Goal: Task Accomplishment & Management: Complete application form

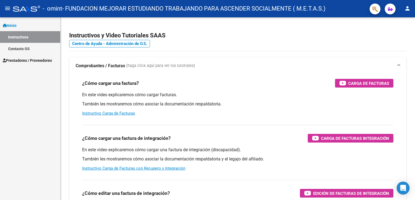
click at [25, 36] on link "Instructivos" at bounding box center [30, 37] width 60 height 12
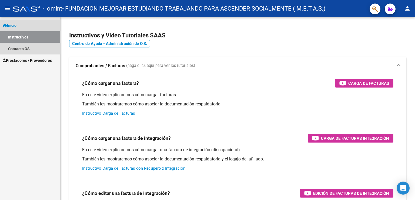
click at [11, 26] on span "Inicio" at bounding box center [10, 25] width 14 height 6
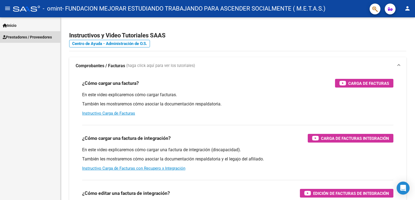
click at [15, 35] on span "Prestadores / Proveedores" at bounding box center [27, 37] width 49 height 6
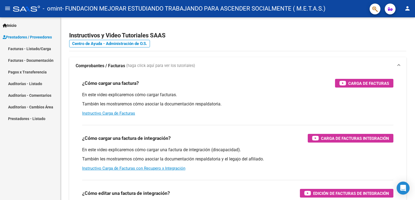
click at [26, 49] on link "Facturas - Listado/Carga" at bounding box center [30, 49] width 60 height 12
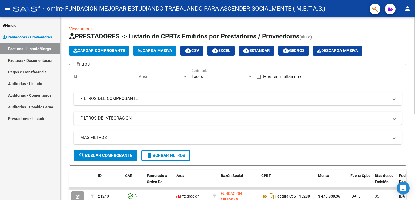
click at [118, 47] on button "Cargar Comprobante" at bounding box center [99, 51] width 60 height 10
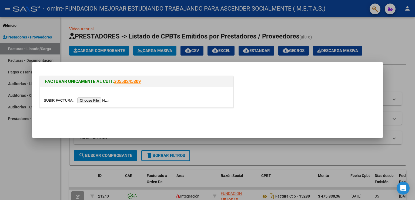
click at [109, 100] on input "file" at bounding box center [78, 100] width 68 height 6
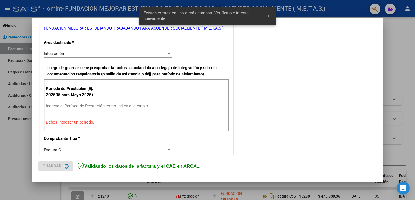
scroll to position [123, 0]
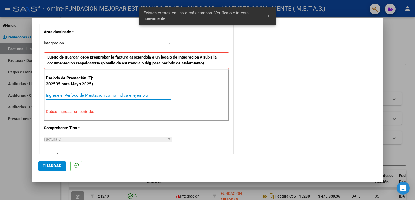
click at [73, 97] on input "Ingrese el Período de Prestación como indica el ejemplo" at bounding box center [108, 95] width 125 height 5
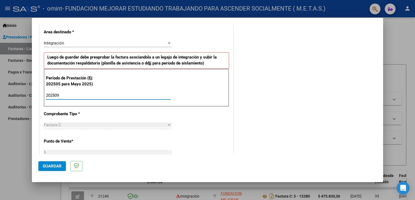
type input "202509"
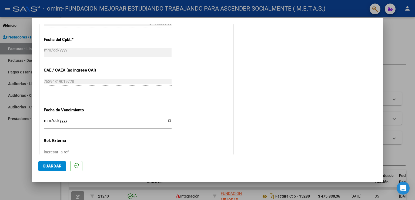
scroll to position [312, 0]
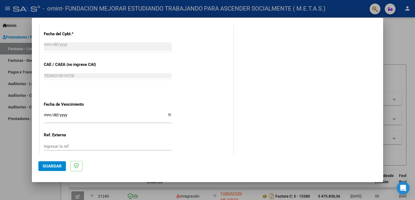
click at [168, 114] on input "Ingresar la fecha" at bounding box center [108, 117] width 128 height 9
type input "[DATE]"
click at [53, 162] on button "Guardar" at bounding box center [52, 166] width 28 height 10
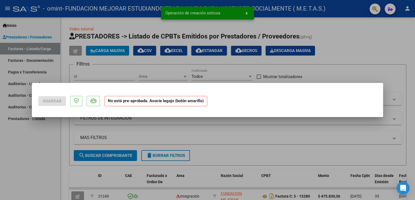
scroll to position [0, 0]
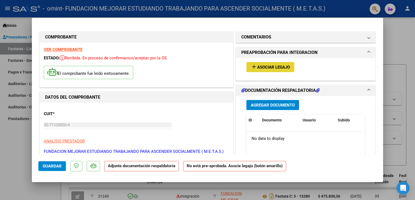
click at [268, 66] on span "Asociar Legajo" at bounding box center [273, 67] width 33 height 5
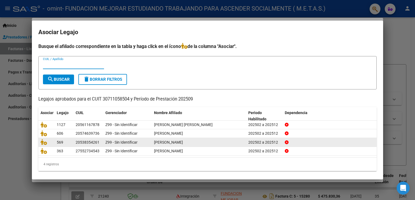
scroll to position [2, 0]
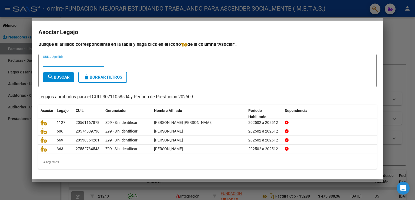
paste input "57023441"
type input "57023441"
click at [63, 77] on span "search Buscar" at bounding box center [58, 77] width 22 height 5
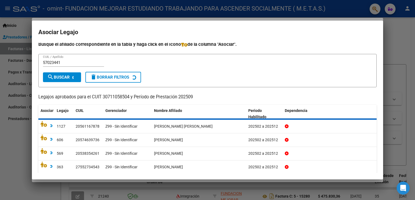
scroll to position [0, 0]
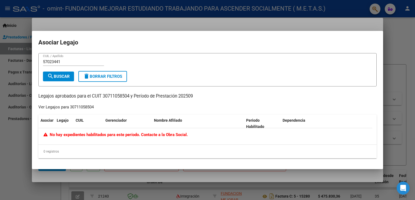
click at [44, 60] on input "57023441" at bounding box center [73, 61] width 61 height 5
click at [63, 73] on button "search Buscar" at bounding box center [58, 76] width 31 height 10
click at [11, 143] on div at bounding box center [207, 100] width 415 height 200
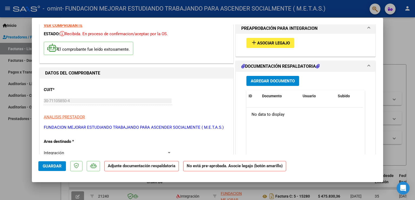
scroll to position [15, 0]
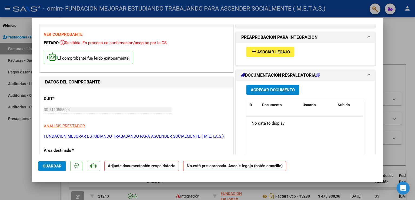
click at [264, 50] on span "Asociar Legajo" at bounding box center [273, 51] width 33 height 5
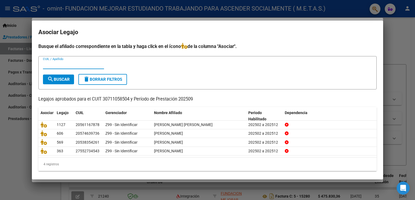
click at [54, 64] on input "CUIL / Apellido" at bounding box center [73, 64] width 61 height 5
paste input "57023441"
type input "57023441"
click at [67, 81] on button "search Buscar" at bounding box center [58, 79] width 31 height 10
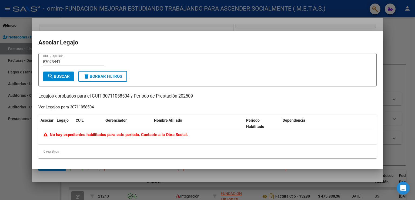
click at [63, 62] on input "57023441" at bounding box center [73, 61] width 61 height 5
click at [6, 134] on div at bounding box center [207, 100] width 415 height 200
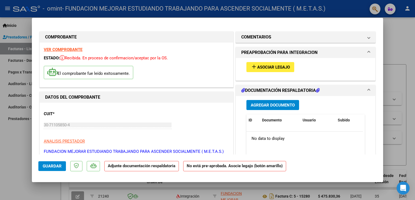
scroll to position [54, 0]
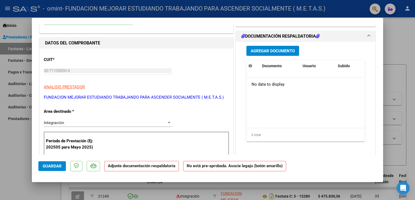
click at [270, 50] on span "Agregar Documento" at bounding box center [273, 50] width 44 height 5
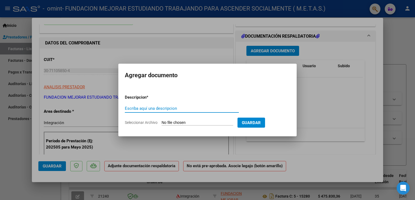
click at [178, 108] on input "Escriba aquí una descripcion" at bounding box center [182, 108] width 114 height 5
type input "Arca"
click at [178, 121] on input "Seleccionar Archivo" at bounding box center [198, 122] width 72 height 5
type input "C:\fakepath\AFIP ARCA.pdf"
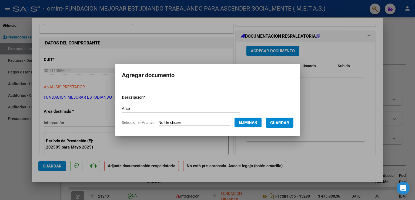
click at [280, 123] on span "Guardar" at bounding box center [279, 122] width 19 height 5
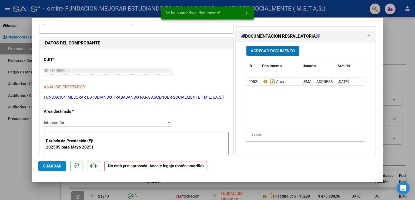
click at [264, 53] on button "Agregar Documento" at bounding box center [273, 51] width 53 height 10
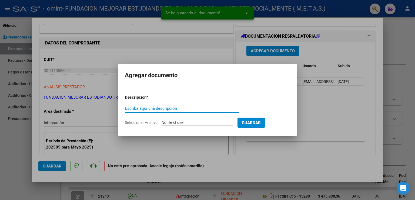
click at [156, 110] on input "Escriba aquí una descripcion" at bounding box center [182, 108] width 114 height 5
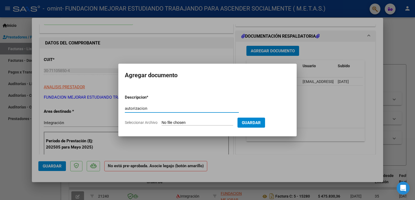
type input "autorizacion"
click at [164, 124] on input "Seleccionar Archivo" at bounding box center [198, 122] width 72 height 5
type input "C:\fakepath\OSER AITANA FEB_DIC actualizado.jpeg"
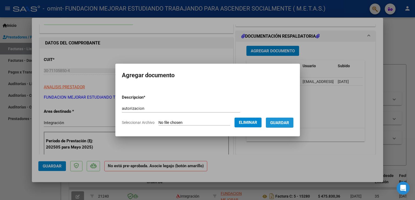
click at [289, 122] on span "Guardar" at bounding box center [279, 122] width 19 height 5
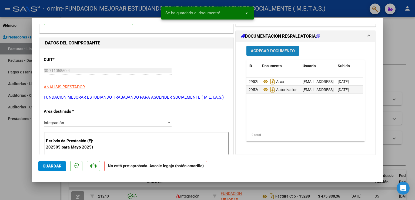
click at [279, 51] on span "Agregar Documento" at bounding box center [273, 50] width 44 height 5
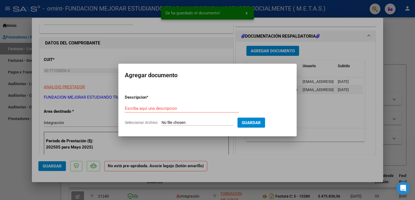
click at [334, 103] on div at bounding box center [207, 100] width 415 height 200
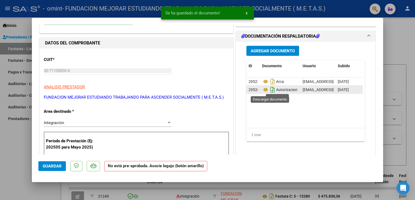
click at [270, 90] on icon "Descargar documento" at bounding box center [272, 89] width 7 height 9
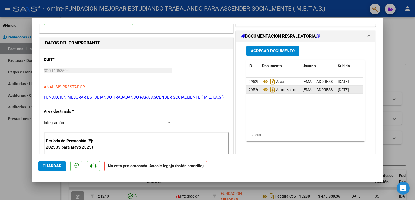
click at [11, 143] on div at bounding box center [207, 100] width 415 height 200
type input "$ 0,00"
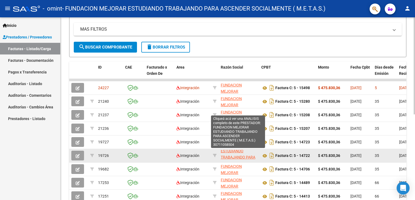
scroll to position [27, 0]
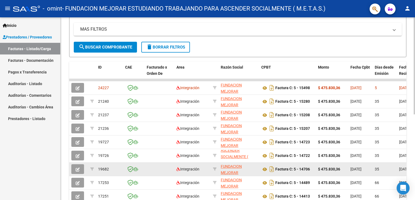
click at [80, 168] on icon "button" at bounding box center [78, 169] width 4 height 4
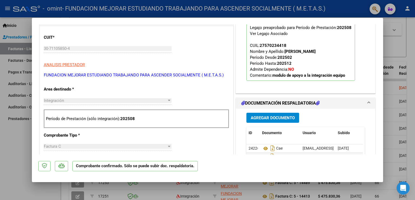
scroll to position [135, 0]
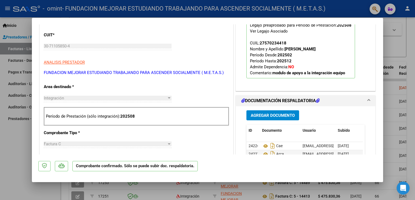
click at [9, 144] on div at bounding box center [207, 100] width 415 height 200
type input "$ 0,00"
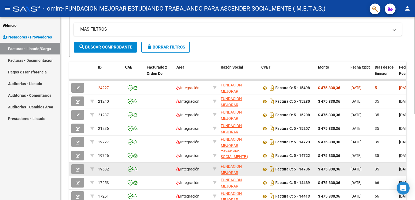
click at [77, 169] on icon "button" at bounding box center [78, 169] width 4 height 4
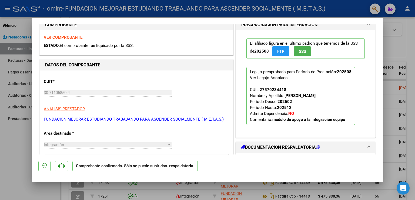
scroll to position [81, 0]
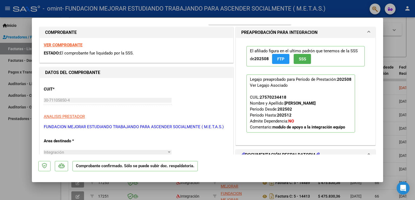
drag, startPoint x: 259, startPoint y: 97, endPoint x: 285, endPoint y: 97, distance: 26.0
click at [285, 97] on p "Legajo preaprobado para Período de Prestación: 202508 Ver Legajo Asociado CUIL:…" at bounding box center [301, 103] width 109 height 58
copy app-link-go-to
click at [14, 181] on div at bounding box center [207, 100] width 415 height 200
type input "$ 0,00"
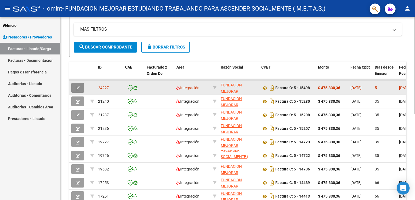
click at [81, 88] on button "button" at bounding box center [77, 88] width 13 height 10
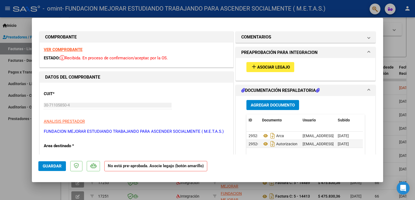
click at [278, 66] on span "Asociar Legajo" at bounding box center [273, 67] width 33 height 5
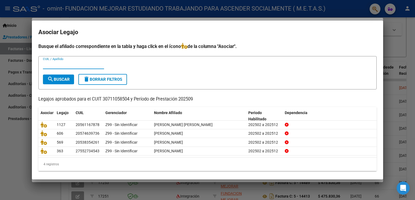
paste input "27570234418"
type input "27570234418"
click at [62, 79] on span "search Buscar" at bounding box center [58, 79] width 22 height 5
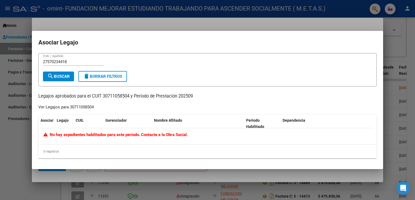
click at [22, 137] on div at bounding box center [207, 100] width 415 height 200
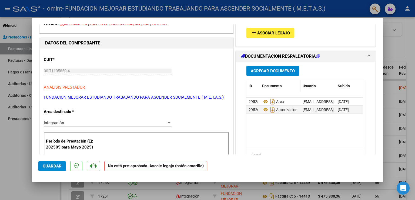
scroll to position [54, 0]
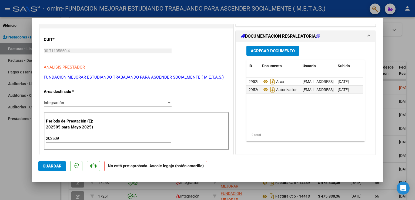
click at [269, 53] on span "Agregar Documento" at bounding box center [273, 50] width 44 height 5
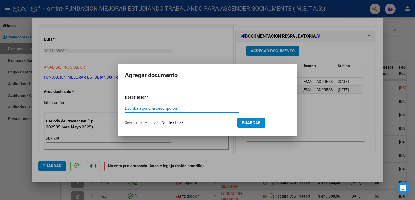
click at [157, 109] on input "Escriba aquí una descripcion" at bounding box center [182, 108] width 114 height 5
type input "Planilla"
click at [163, 123] on input "Seleccionar Archivo" at bounding box center [198, 122] width 72 height 5
type input "C:\fakepath\Oser Aitana -Planilla septiembre.pdf"
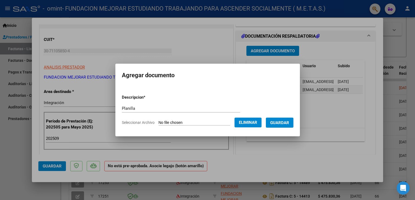
click at [276, 123] on span "Guardar" at bounding box center [279, 122] width 19 height 5
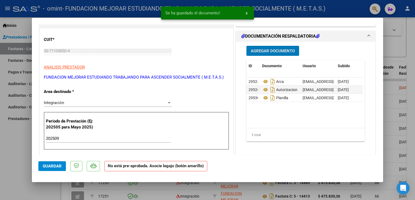
click at [270, 55] on button "Agregar Documento" at bounding box center [273, 51] width 53 height 10
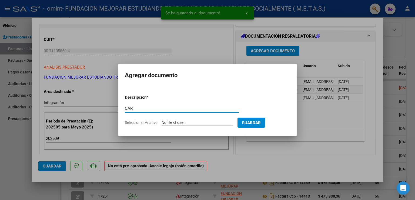
type input "CAR"
click at [181, 122] on input "Seleccionar Archivo" at bounding box center [198, 122] width 72 height 5
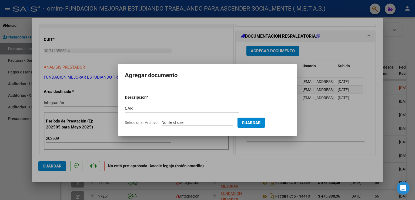
type input "C:\fakepath\Oser Aitana - CAR Septiembre.pdf"
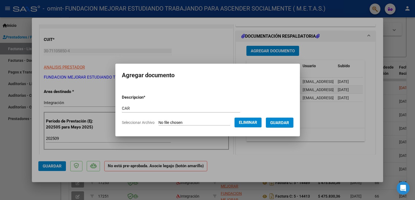
click at [281, 124] on span "Guardar" at bounding box center [279, 122] width 19 height 5
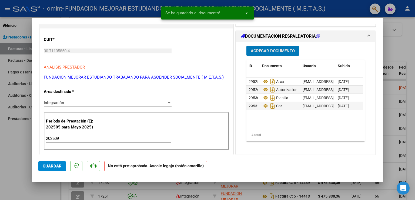
click at [270, 50] on span "Agregar Documento" at bounding box center [273, 50] width 44 height 5
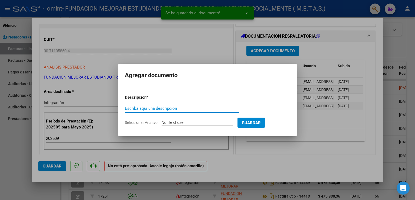
click at [168, 107] on input "Escriba aquí una descripcion" at bounding box center [182, 108] width 114 height 5
type input "CAE"
click at [171, 121] on input "Seleccionar Archivo" at bounding box center [198, 122] width 72 height 5
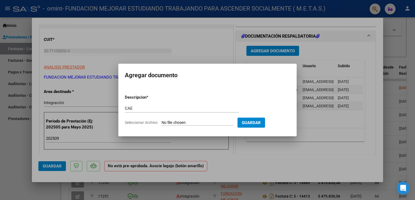
type input "C:\fakepath\CAE FC 15498.pdf"
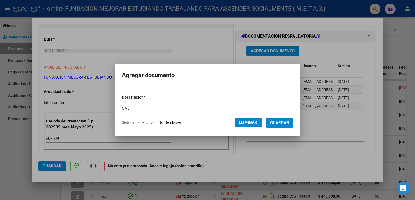
click at [276, 123] on span "Guardar" at bounding box center [279, 122] width 19 height 5
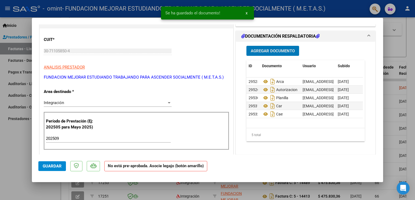
click at [267, 49] on span "Agregar Documento" at bounding box center [273, 50] width 44 height 5
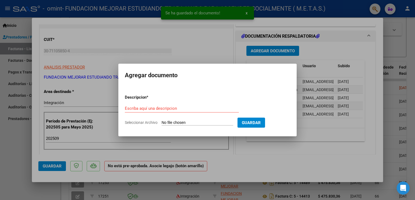
click at [9, 158] on div at bounding box center [207, 100] width 415 height 200
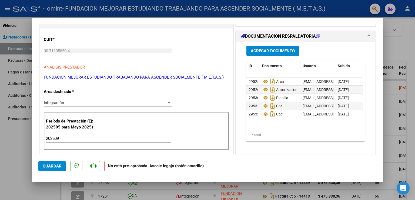
scroll to position [0, 0]
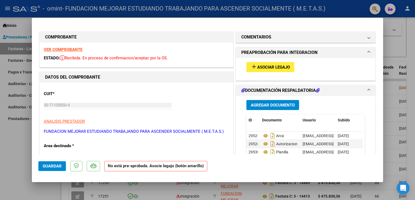
click at [272, 65] on span "Asociar Legajo" at bounding box center [273, 67] width 33 height 5
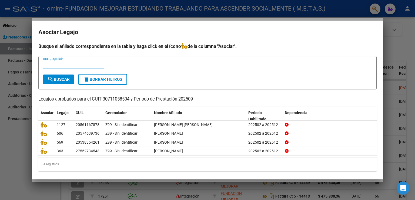
paste input "57023441"
type input "57023441"
click at [68, 80] on span "search Buscar" at bounding box center [58, 79] width 22 height 5
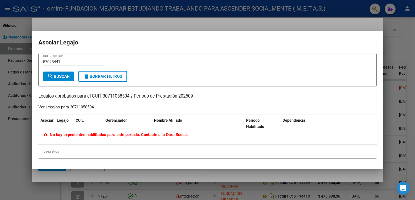
drag, startPoint x: 50, startPoint y: 135, endPoint x: 190, endPoint y: 134, distance: 140.1
click at [190, 134] on div "No hay expedientes habilitados para este período. Contacte a la Obra Social." at bounding box center [206, 134] width 324 height 6
copy span "No hay expedientes habilitados para este período. Contacte a la Obra Social."
click at [16, 153] on div at bounding box center [207, 100] width 415 height 200
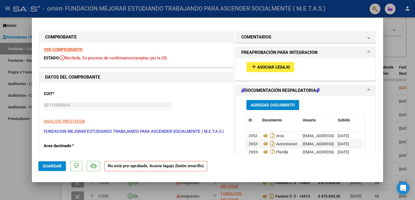
click at [19, 140] on div at bounding box center [207, 100] width 415 height 200
type input "$ 0,00"
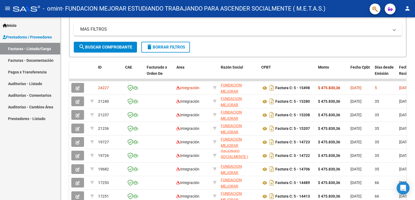
click at [409, 9] on mat-icon "person" at bounding box center [408, 8] width 6 height 6
click at [398, 36] on button "exit_to_app Salir" at bounding box center [396, 35] width 33 height 13
